Goal: Task Accomplishment & Management: Complete application form

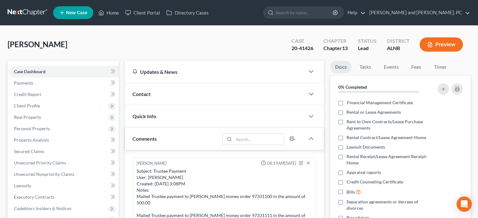
scroll to position [1496, 0]
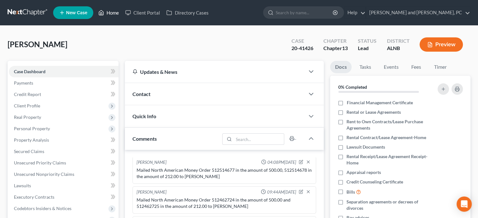
click at [117, 13] on link "Home" at bounding box center [108, 12] width 27 height 11
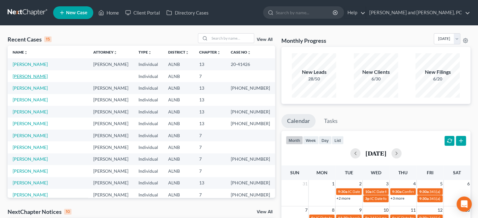
click at [26, 77] on link "[PERSON_NAME]" at bounding box center [30, 75] width 35 height 5
select select "1"
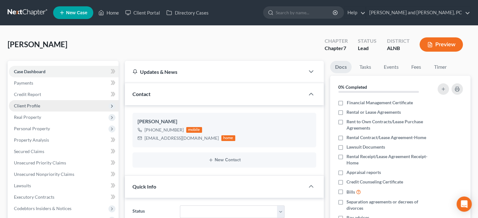
click at [37, 109] on span "Client Profile" at bounding box center [64, 105] width 110 height 11
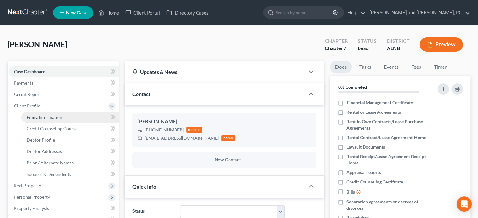
click at [41, 116] on span "Filing Information" at bounding box center [45, 116] width 36 height 5
select select "1"
select select "0"
select select "1"
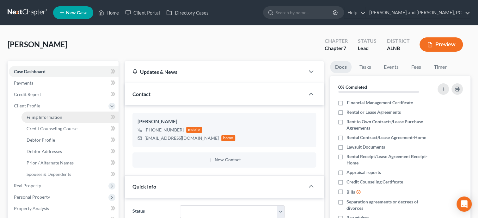
select select "0"
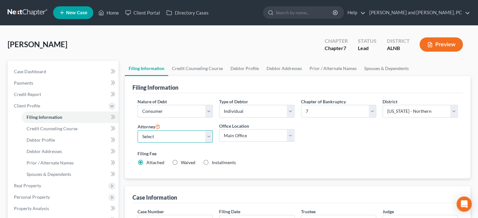
select select "0"
click option "[PERSON_NAME] - [GEOGRAPHIC_DATA]" at bounding box center [0, 0] width 0 height 0
click at [101, 14] on polyline at bounding box center [102, 14] width 2 height 3
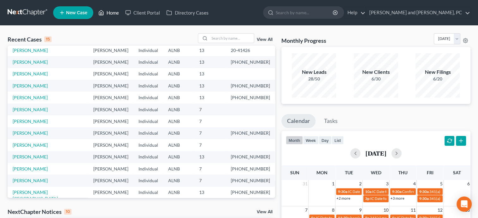
scroll to position [32, 0]
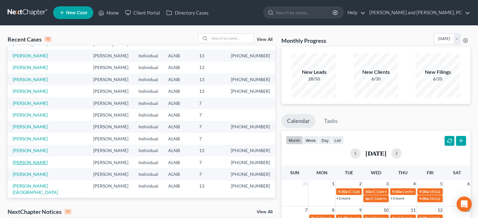
click at [33, 164] on link "[PERSON_NAME]" at bounding box center [30, 161] width 35 height 5
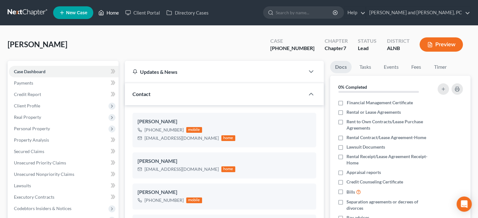
click at [111, 14] on link "Home" at bounding box center [108, 12] width 27 height 11
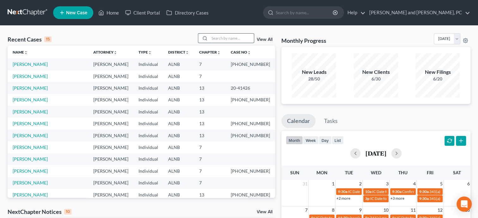
click at [228, 40] on input "search" at bounding box center [232, 38] width 44 height 9
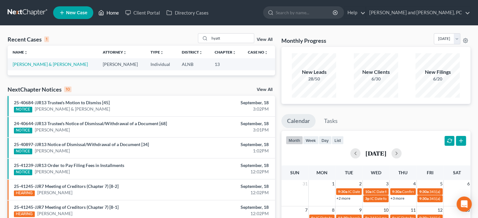
click at [115, 15] on link "Home" at bounding box center [108, 12] width 27 height 11
click at [108, 12] on link "Home" at bounding box center [108, 12] width 27 height 11
click at [224, 36] on input "hyatt" at bounding box center [232, 38] width 44 height 9
type input "h"
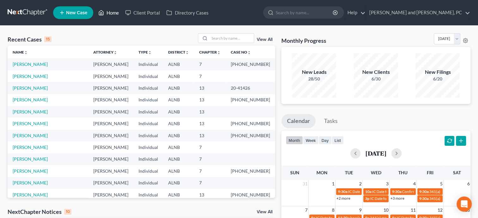
click at [110, 10] on link "Home" at bounding box center [108, 12] width 27 height 11
click at [210, 39] on input "search" at bounding box center [232, 38] width 44 height 9
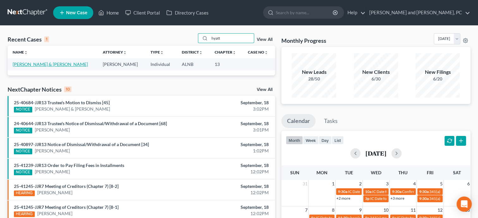
type input "hyatt"
click at [26, 66] on link "[PERSON_NAME] & [PERSON_NAME]" at bounding box center [50, 63] width 75 height 5
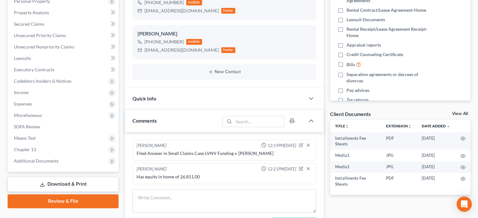
scroll to position [130, 0]
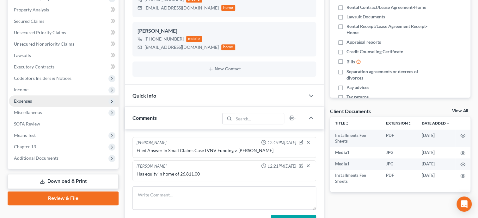
click at [33, 98] on span "Expenses" at bounding box center [64, 100] width 110 height 11
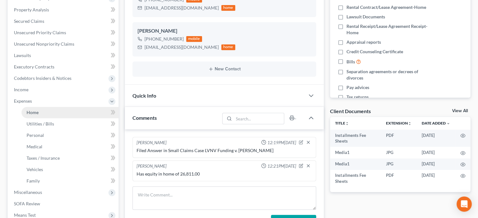
click at [34, 111] on span "Home" at bounding box center [33, 111] width 12 height 5
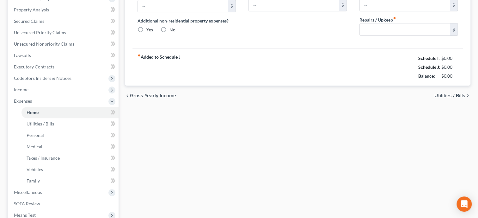
type input "2,272.00"
type input "0.00"
radio input "true"
type input "0.00"
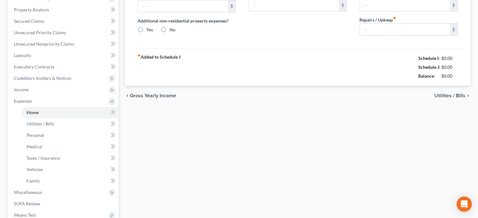
type input "0.00"
type input "200.00"
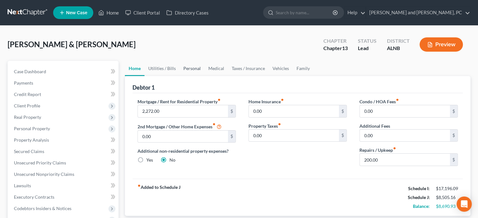
click at [188, 68] on link "Personal" at bounding box center [192, 68] width 25 height 15
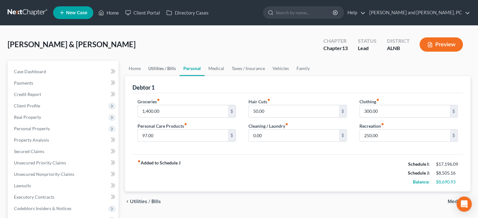
click at [164, 69] on link "Utilities / Bills" at bounding box center [162, 68] width 35 height 15
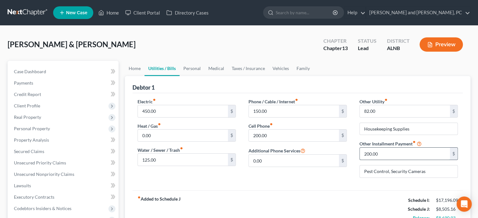
click at [388, 157] on input "200.00" at bounding box center [405, 153] width 90 height 12
click at [418, 155] on input "200.00" at bounding box center [405, 153] width 90 height 12
drag, startPoint x: 418, startPoint y: 155, endPoint x: 357, endPoint y: 157, distance: 61.1
click at [360, 157] on input "200.00" at bounding box center [405, 153] width 90 height 12
type input "1,645.24"
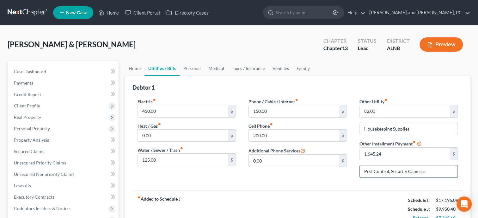
click at [437, 172] on input "Pest Control, Security Cameras" at bounding box center [409, 171] width 98 height 12
type input "P"
type input "Work Expenses and Mileage Paid Out of Pocket"
click at [400, 197] on div "fiber_manual_record Added to Schedule J Schedule I: $17,196.09 Schedule J: $9,9…" at bounding box center [298, 208] width 331 height 37
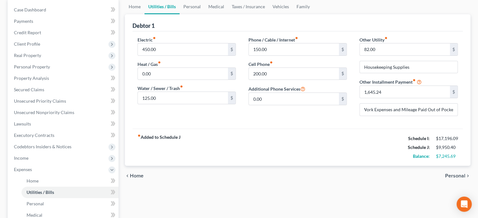
scroll to position [65, 0]
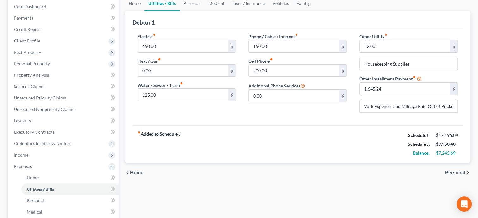
click at [356, 141] on div "fiber_manual_record Added to Schedule J Schedule I: $17,196.09 Schedule J: $9,9…" at bounding box center [298, 143] width 331 height 37
click at [38, 157] on span "Income" at bounding box center [64, 154] width 110 height 11
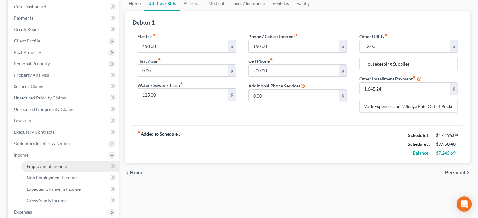
click at [40, 166] on span "Employment Income" at bounding box center [47, 165] width 40 height 5
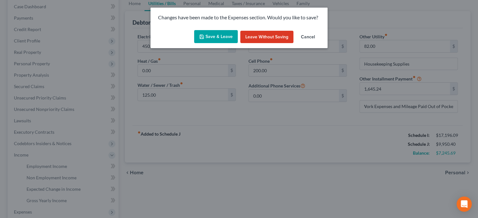
click at [206, 35] on button "Save & Leave" at bounding box center [216, 36] width 44 height 13
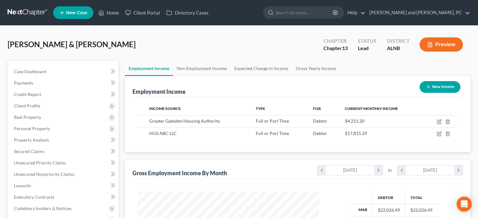
scroll to position [113, 194]
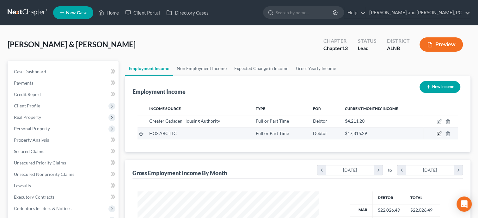
click at [442, 134] on icon "button" at bounding box center [439, 133] width 5 height 5
select select "0"
select select "48"
select select "3"
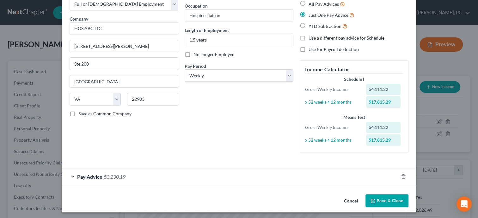
scroll to position [40, 0]
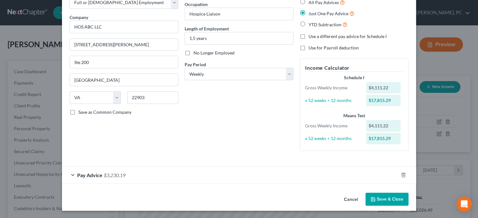
click at [182, 173] on div "Pay Advice $3,230.19" at bounding box center [230, 174] width 337 height 17
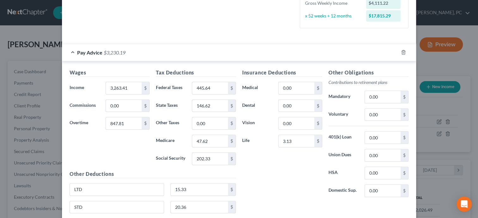
scroll to position [170, 0]
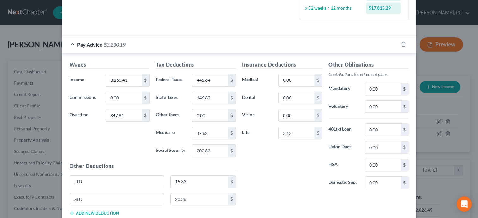
click at [113, 128] on div "Wages Income * 3,263.41 $ Commissions 0.00 $ Overtime 847.81 $" at bounding box center [109, 111] width 86 height 101
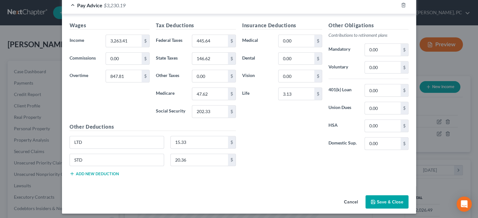
scroll to position [211, 0]
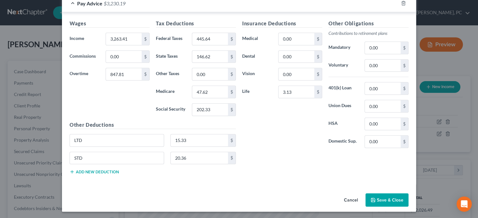
click at [379, 196] on button "Save & Close" at bounding box center [387, 199] width 43 height 13
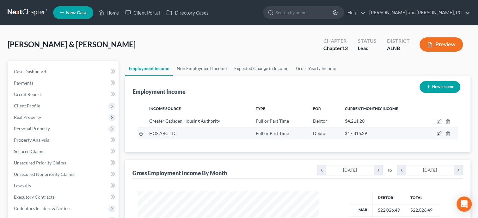
click at [439, 134] on icon "button" at bounding box center [439, 133] width 5 height 5
select select "0"
select select "48"
select select "3"
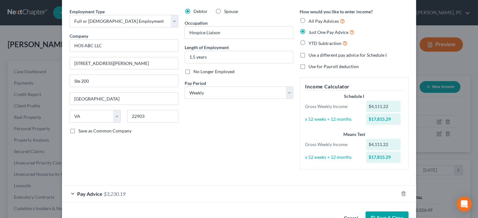
scroll to position [40, 0]
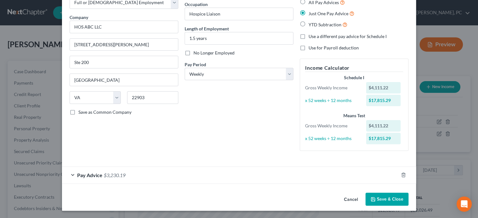
click at [110, 170] on div "Pay Advice $3,230.19" at bounding box center [230, 174] width 337 height 17
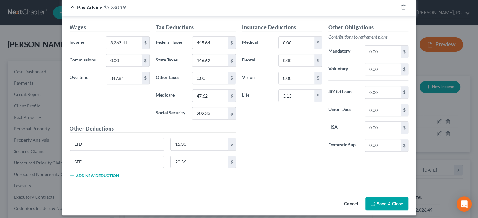
scroll to position [211, 0]
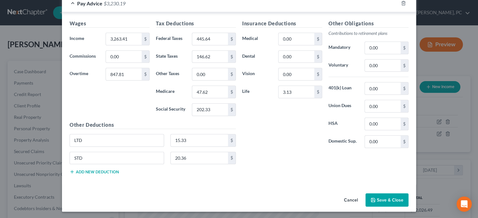
click at [381, 200] on button "Save & Close" at bounding box center [387, 199] width 43 height 13
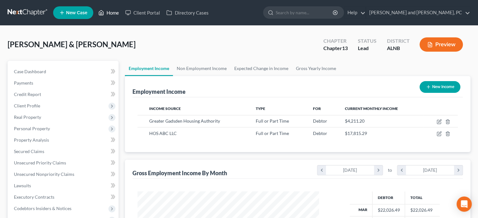
click at [107, 10] on link "Home" at bounding box center [108, 12] width 27 height 11
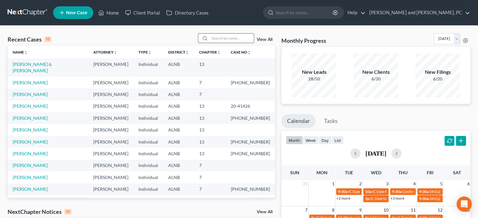
click at [238, 38] on input "search" at bounding box center [232, 38] width 44 height 9
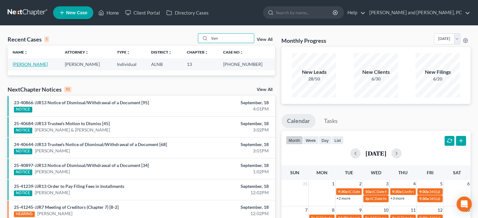
type input "byn"
click at [30, 65] on link "[PERSON_NAME]" at bounding box center [30, 63] width 35 height 5
select select "6"
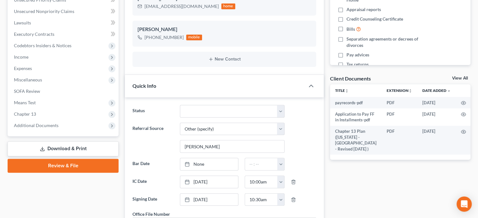
scroll to position [326, 0]
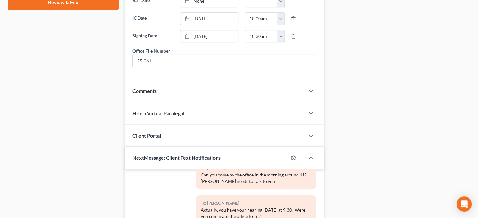
click at [173, 102] on div "Comments" at bounding box center [215, 91] width 180 height 22
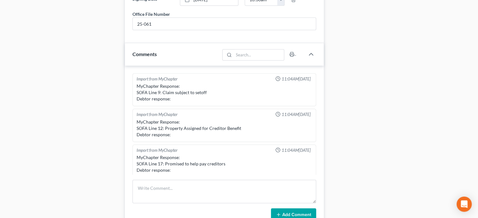
scroll to position [456, 0]
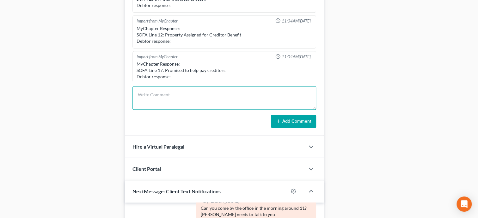
click at [173, 106] on textarea at bounding box center [225, 97] width 184 height 23
type textarea "Mailed payment to [PERSON_NAME] in the amount of 1050.00 Trust Check No 4320"
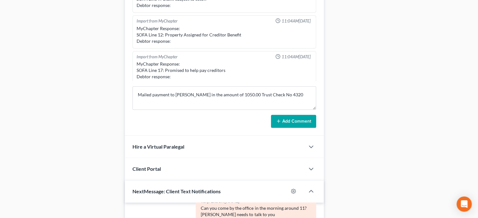
click at [278, 123] on icon at bounding box center [278, 120] width 5 height 5
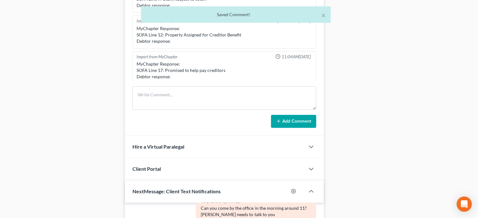
scroll to position [26, 0]
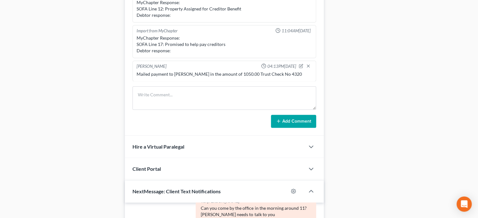
click at [279, 123] on icon at bounding box center [278, 120] width 5 height 5
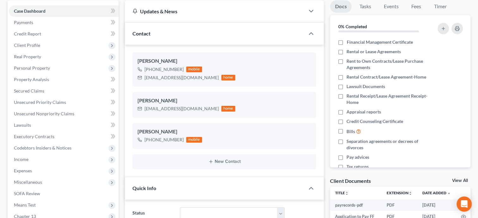
scroll to position [0, 0]
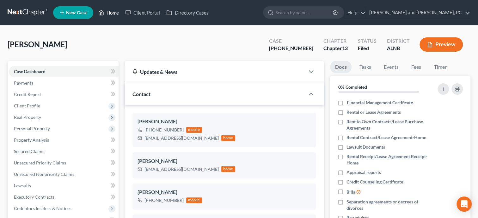
click at [115, 15] on link "Home" at bounding box center [108, 12] width 27 height 11
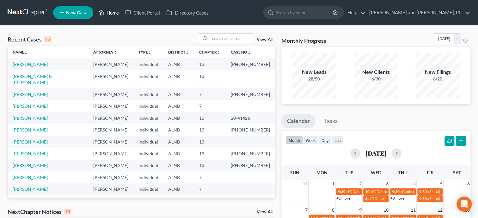
scroll to position [32, 0]
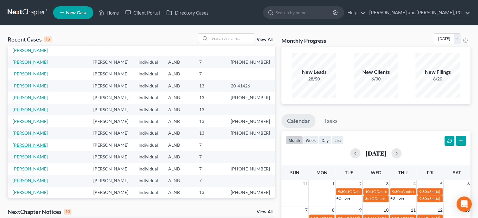
click at [28, 142] on link "[PERSON_NAME]" at bounding box center [30, 144] width 35 height 5
select select "4"
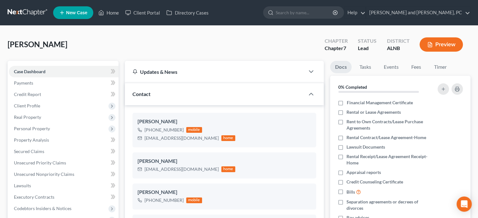
scroll to position [163, 0]
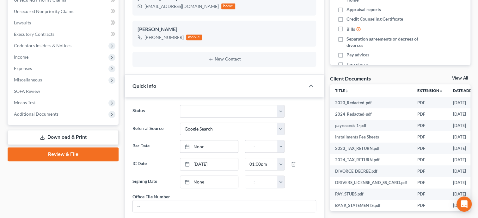
click at [48, 154] on link "Review & File" at bounding box center [63, 154] width 111 height 14
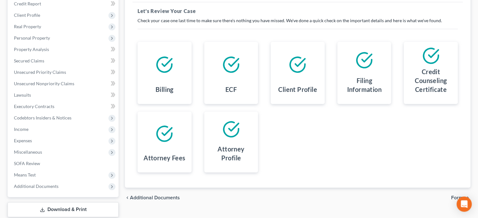
scroll to position [31, 0]
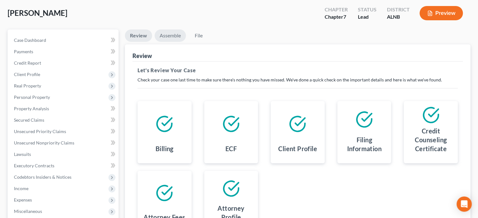
click at [167, 37] on link "Assemble" at bounding box center [170, 35] width 31 height 12
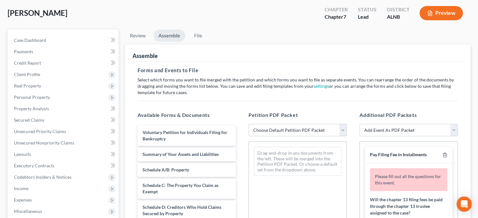
select select "0"
click option "Complete Bankruptcy Petition (all forms and schedules)" at bounding box center [0, 0] width 0 height 0
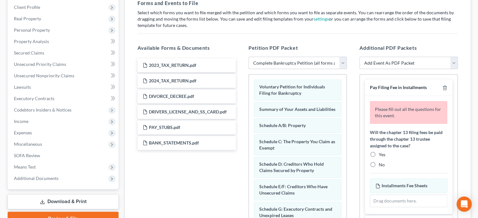
scroll to position [129, 0]
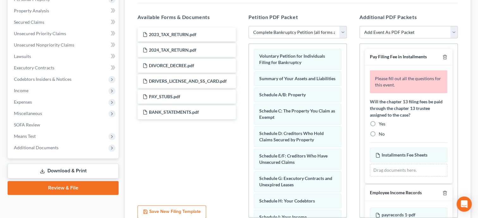
click at [379, 133] on label "No" at bounding box center [382, 134] width 6 height 6
click at [382, 133] on input "No" at bounding box center [384, 133] width 4 height 4
radio input "true"
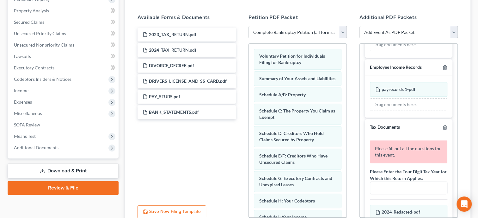
scroll to position [163, 0]
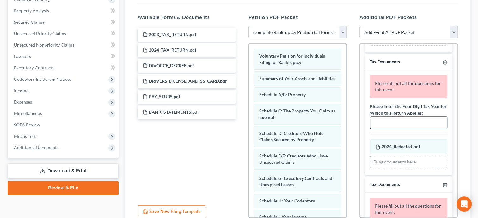
click at [385, 123] on input "text" at bounding box center [408, 122] width 77 height 12
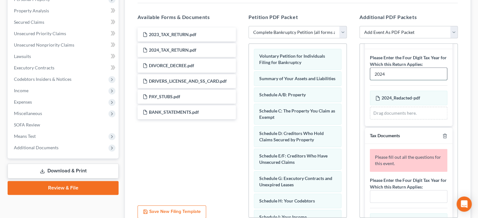
scroll to position [195, 0]
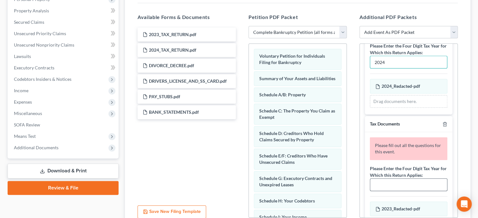
type input "2024"
click at [394, 178] on input "text" at bounding box center [408, 184] width 77 height 12
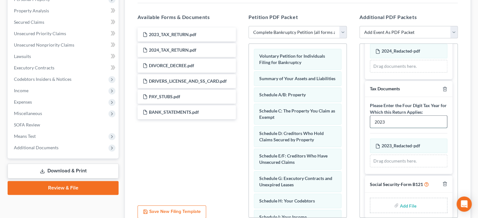
scroll to position [234, 0]
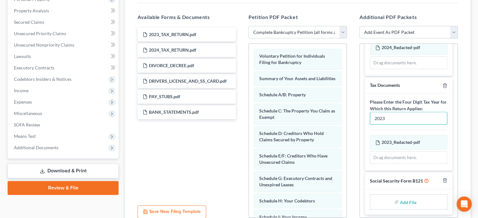
type input "2023"
click at [404, 199] on input "file" at bounding box center [407, 201] width 15 height 11
type input "C:\fakepath\ssnstatement.pdf"
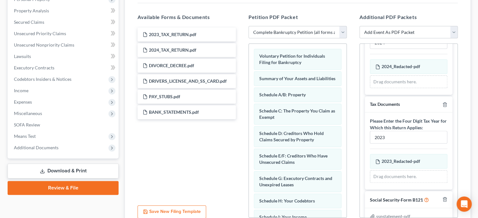
scroll to position [225, 0]
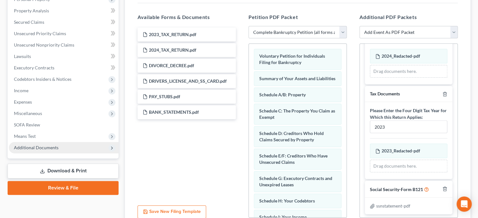
click at [45, 147] on span "Additional Documents" at bounding box center [36, 147] width 45 height 5
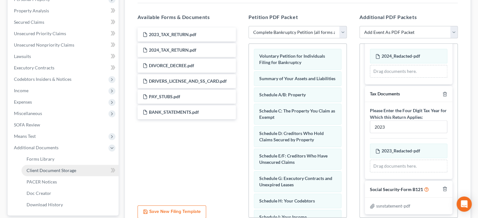
click at [49, 167] on link "Client Document Storage" at bounding box center [70, 170] width 97 height 11
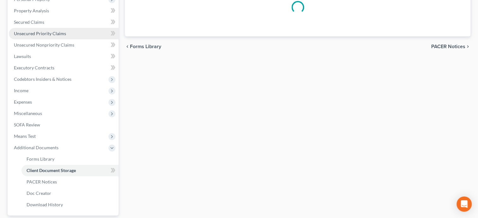
select select "23"
select select "19"
select select "40"
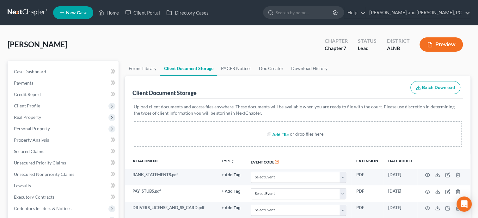
click at [281, 134] on input "file" at bounding box center [279, 133] width 15 height 11
type input "C:\fakepath\ccc.pdf"
select select "23"
select select "19"
select select "40"
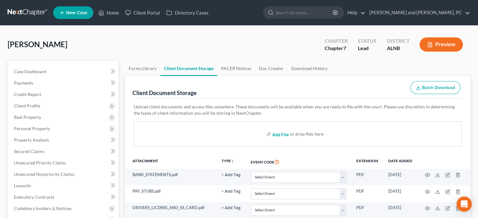
select select "40"
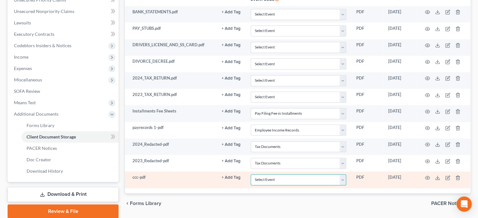
select select "5"
click option "Certificate of Credit Counseling" at bounding box center [0, 0] width 0 height 0
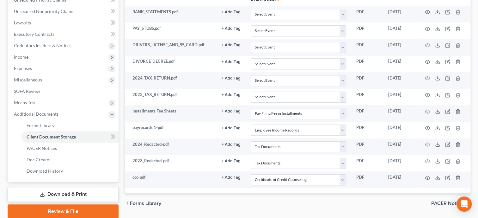
click at [54, 209] on link "Review & File" at bounding box center [63, 211] width 111 height 14
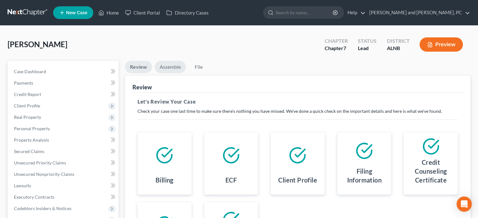
click at [165, 63] on link "Assemble" at bounding box center [170, 67] width 31 height 12
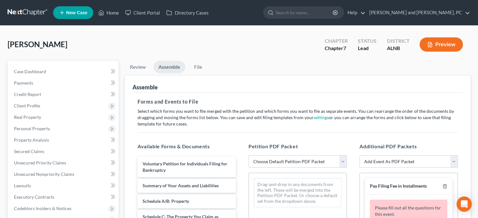
click at [249, 155] on select "Choose Default Petition PDF Packet Complete Bankruptcy Petition (all forms and …" at bounding box center [298, 161] width 98 height 13
select select "0"
click option "Complete Bankruptcy Petition (all forms and schedules)" at bounding box center [0, 0] width 0 height 0
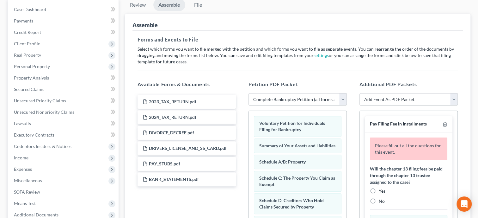
scroll to position [65, 0]
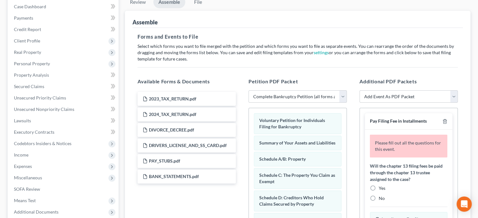
click at [379, 198] on label "No" at bounding box center [382, 198] width 6 height 6
click at [382, 198] on input "No" at bounding box center [384, 197] width 4 height 4
radio input "true"
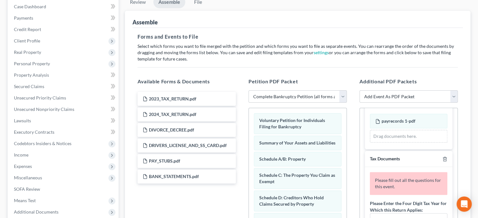
scroll to position [163, 0]
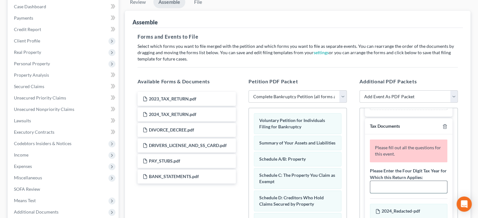
click at [386, 183] on input "text" at bounding box center [408, 187] width 77 height 12
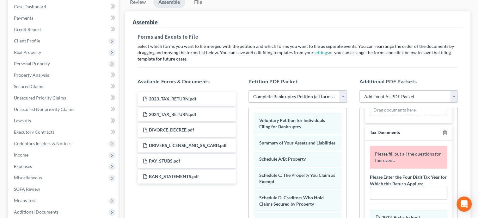
scroll to position [260, 0]
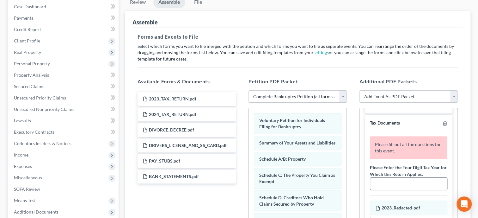
type input "2024"
click at [390, 182] on input "text" at bounding box center [408, 183] width 77 height 12
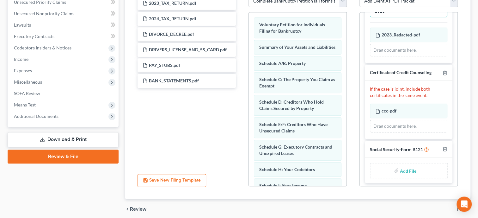
scroll to position [163, 0]
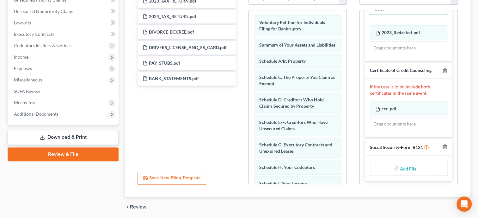
type input "2023"
click at [402, 167] on input "file" at bounding box center [407, 167] width 15 height 11
type input "C:\fakepath\ssnstatement.pdf"
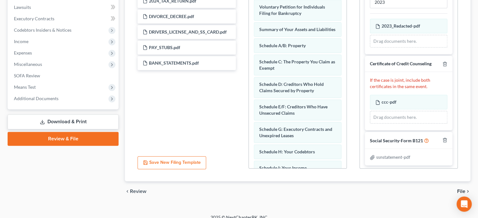
scroll to position [185, 0]
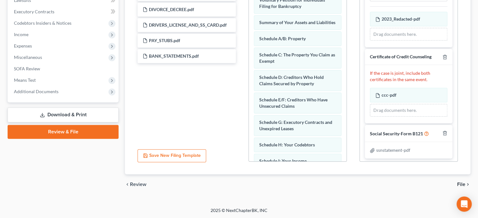
click at [463, 183] on span "File" at bounding box center [461, 184] width 8 height 5
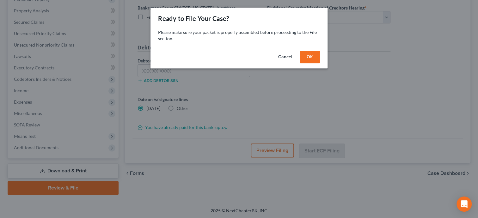
click at [311, 57] on button "OK" at bounding box center [310, 57] width 20 height 13
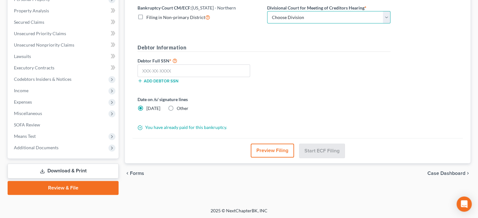
click at [267, 11] on select "Choose Division [GEOGRAPHIC_DATA] [GEOGRAPHIC_DATA] [GEOGRAPHIC_DATA] [GEOGRAPH…" at bounding box center [328, 17] width 123 height 13
select select "0"
click option "Anniston" at bounding box center [0, 0] width 0 height 0
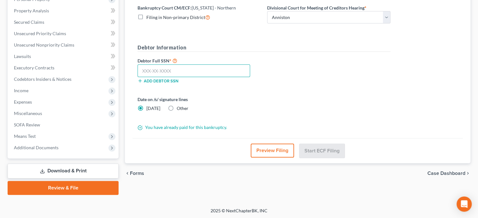
click at [232, 75] on input "text" at bounding box center [194, 70] width 113 height 13
type input "423-39-1209"
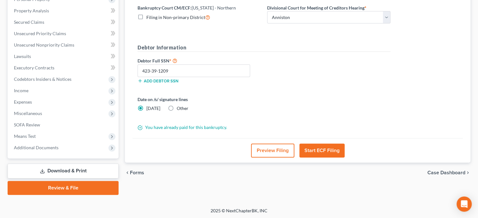
click at [326, 152] on button "Start ECF Filing" at bounding box center [322, 150] width 45 height 14
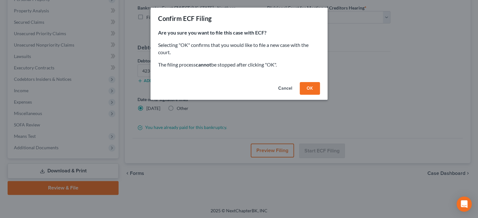
click at [310, 87] on button "OK" at bounding box center [310, 88] width 20 height 13
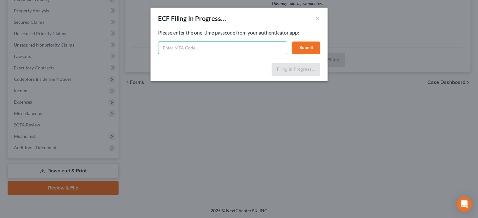
click at [200, 45] on input "text" at bounding box center [222, 47] width 129 height 13
type input "948267"
click at [300, 44] on button "Submit" at bounding box center [306, 47] width 28 height 13
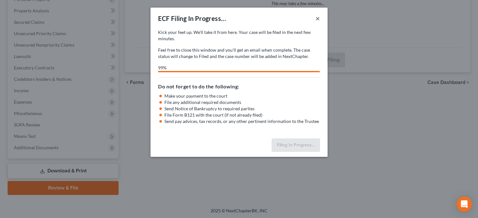
click at [318, 22] on button "×" at bounding box center [318, 19] width 4 height 8
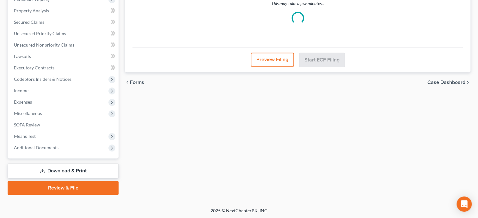
scroll to position [0, 0]
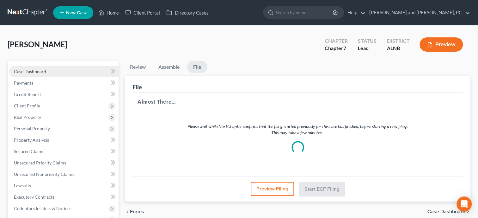
click at [35, 70] on span "Case Dashboard" at bounding box center [30, 71] width 32 height 5
select select "10"
select select "4"
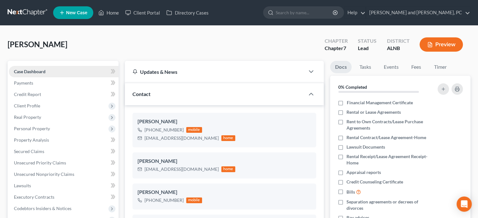
scroll to position [2073, 0]
click at [108, 11] on link "Home" at bounding box center [108, 12] width 27 height 11
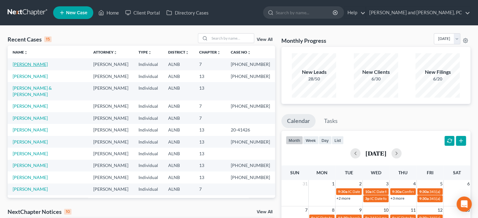
click at [22, 66] on link "[PERSON_NAME]" at bounding box center [30, 63] width 35 height 5
select select "4"
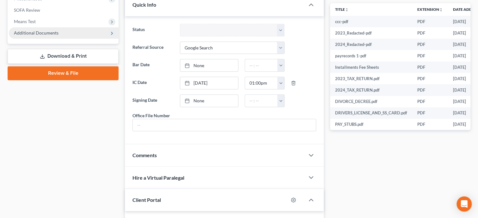
scroll to position [293, 0]
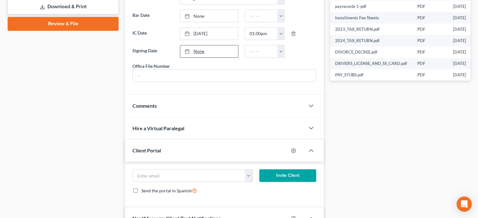
click at [204, 53] on link "None" at bounding box center [209, 51] width 58 height 12
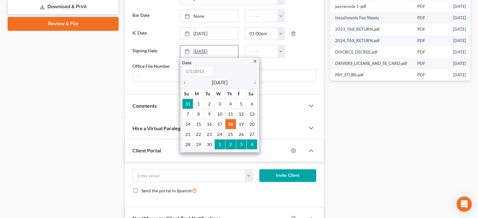
type input "[DATE]"
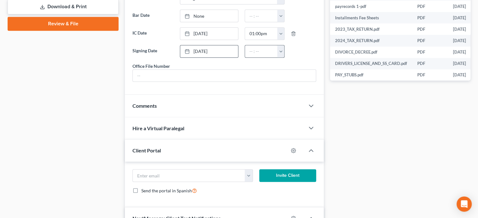
click at [278, 54] on button "button" at bounding box center [280, 51] width 7 height 12
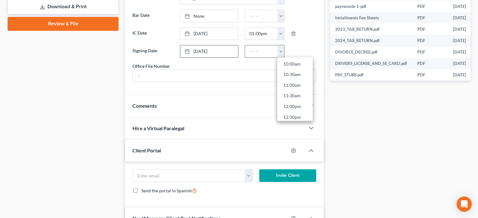
scroll to position [321, 0]
click at [288, 83] on link "4:00pm" at bounding box center [294, 84] width 35 height 11
type input "4:00pm"
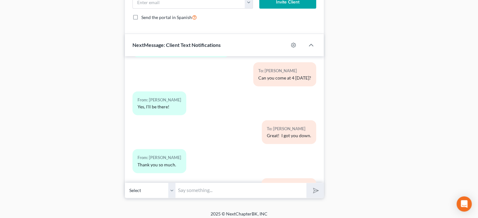
scroll to position [475, 0]
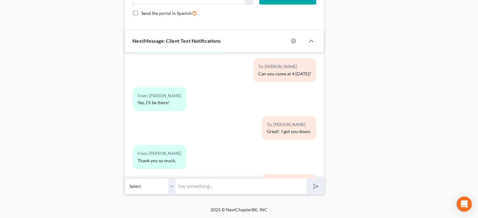
click at [252, 187] on input "text" at bounding box center [241, 186] width 131 height 16
type input "Your case has been filed. Your case number is 25-41247"
click at [316, 185] on icon "submit" at bounding box center [314, 186] width 9 height 9
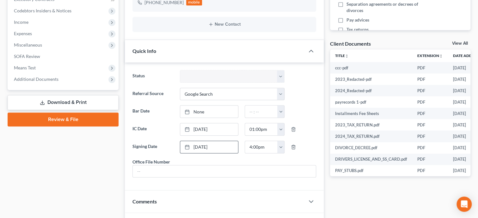
scroll to position [182, 0]
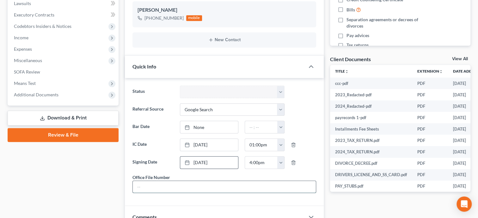
click at [136, 188] on input "text" at bounding box center [224, 187] width 183 height 12
type input "25-090"
click at [104, 200] on div "Case Dashboard Payments Invoices Payments Payments Credit Report Client Profile" at bounding box center [62, 180] width 117 height 603
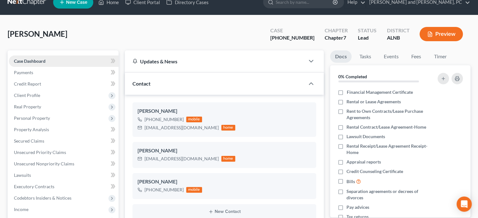
scroll to position [0, 0]
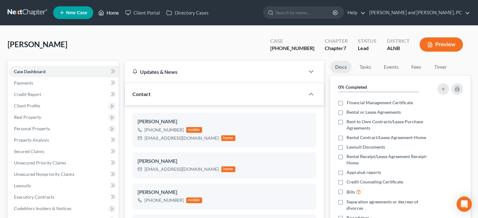
click at [112, 13] on link "Home" at bounding box center [108, 12] width 27 height 11
